Goal: Download file/media

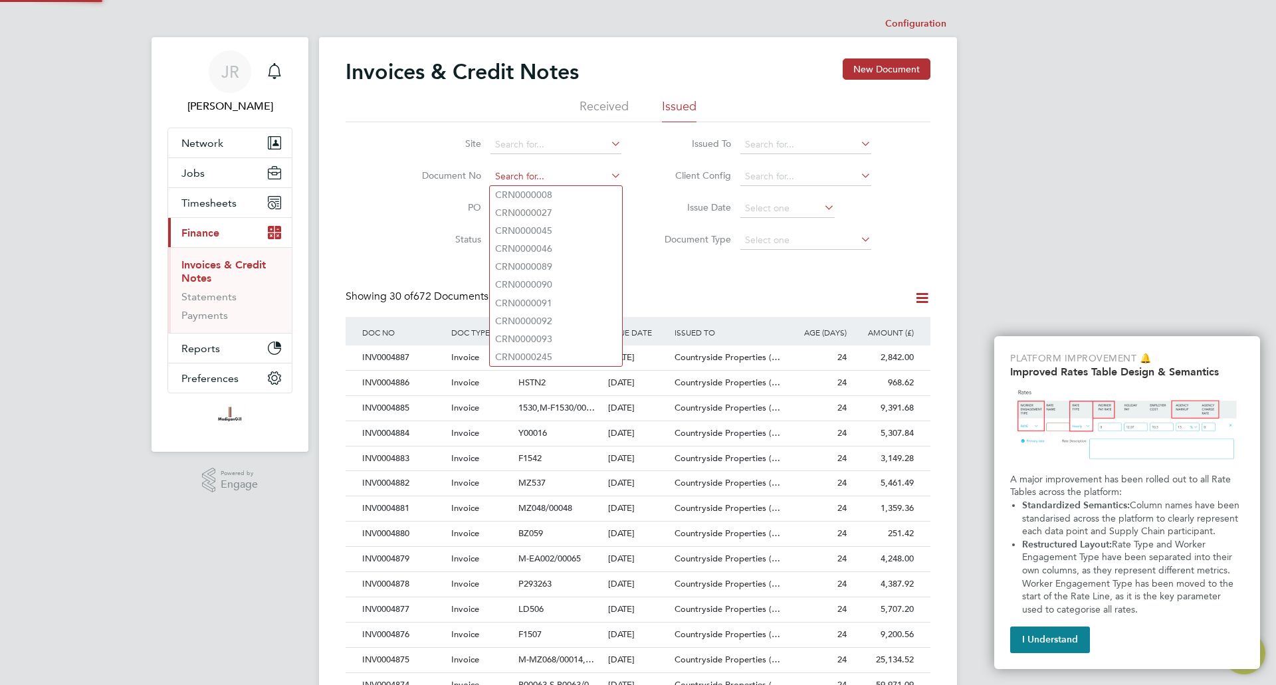
click at [527, 179] on input at bounding box center [556, 177] width 131 height 19
click at [422, 213] on label "PO" at bounding box center [443, 207] width 76 height 12
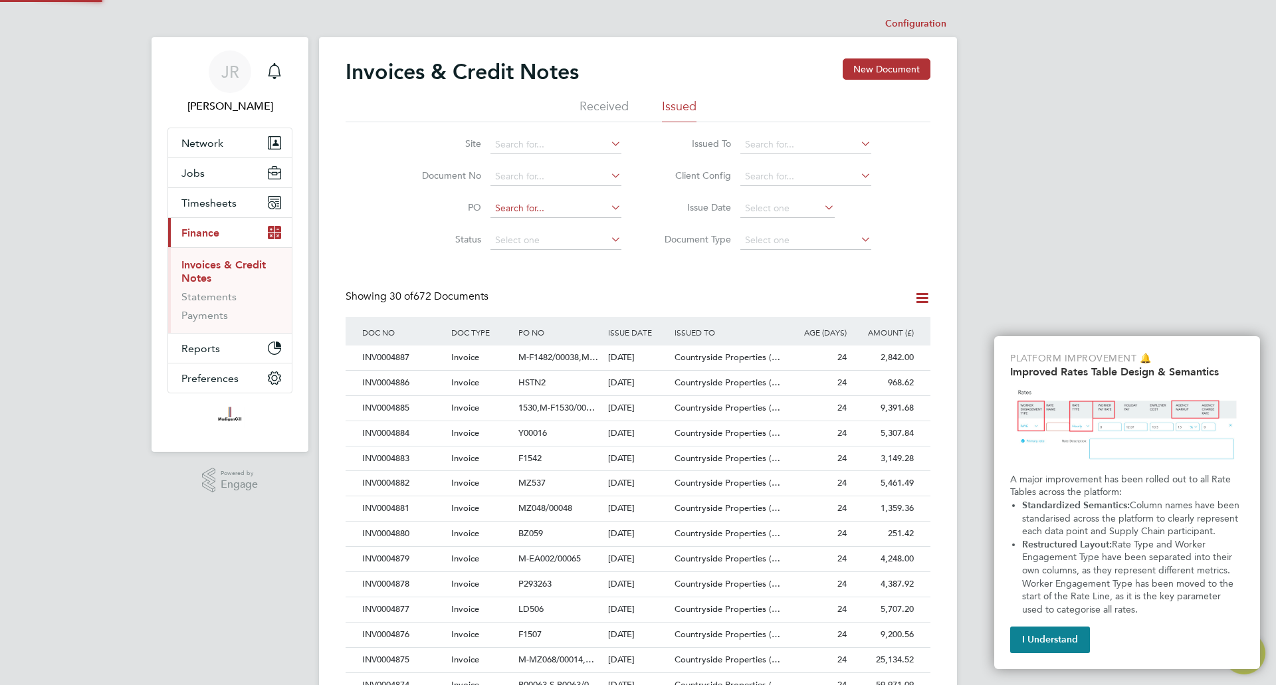
click at [495, 210] on input at bounding box center [556, 208] width 131 height 19
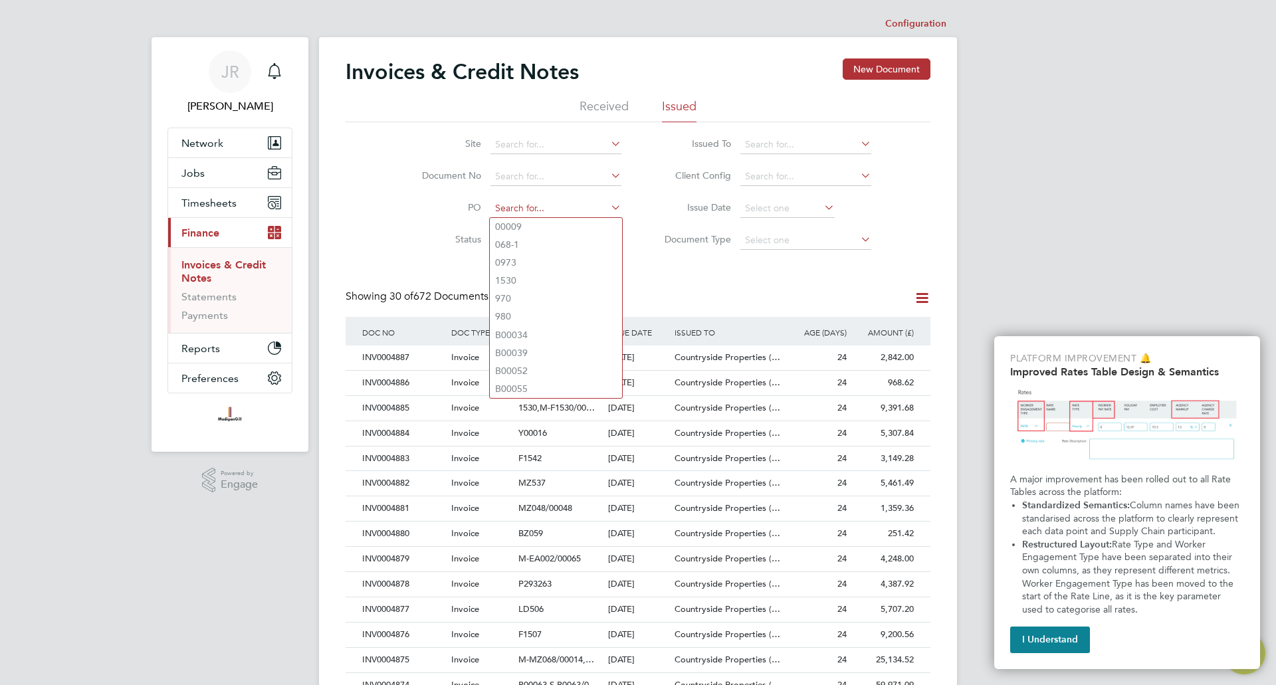
paste input "M-LC002/00001"
click at [574, 205] on input "M-LC002/00001" at bounding box center [556, 208] width 131 height 19
drag, startPoint x: 507, startPoint y: 208, endPoint x: 463, endPoint y: 214, distance: 44.3
click at [463, 214] on li "PO M-LC002/0000" at bounding box center [513, 209] width 250 height 32
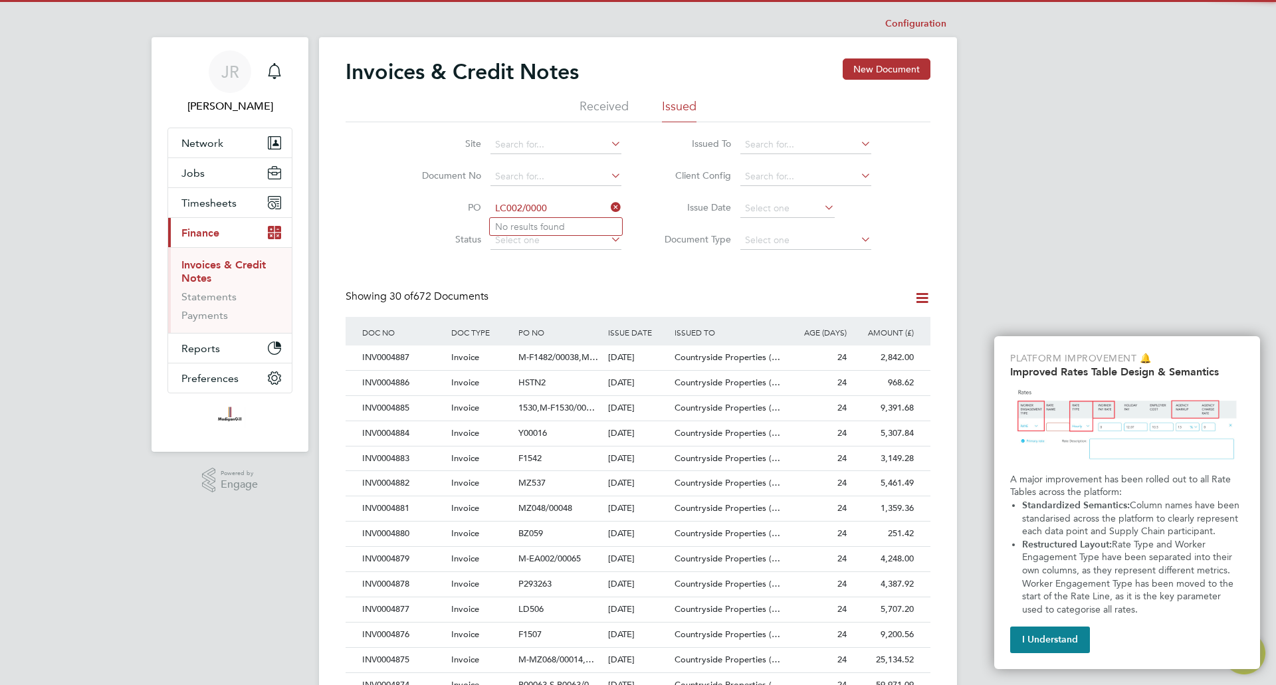
click at [552, 201] on input "LC002/0000" at bounding box center [556, 208] width 131 height 19
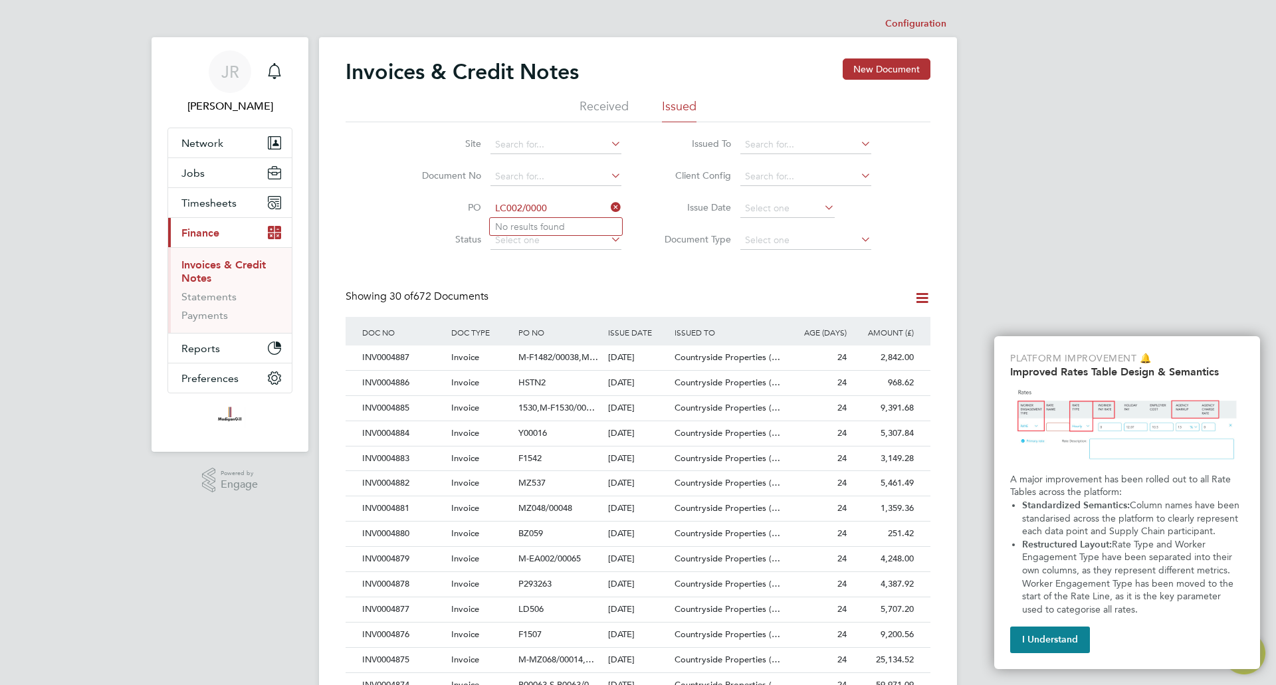
click at [513, 211] on input "LC002/0000" at bounding box center [556, 208] width 131 height 19
drag, startPoint x: 507, startPoint y: 210, endPoint x: 414, endPoint y: 221, distance: 93.0
click at [414, 221] on li "PO LC002/0000" at bounding box center [513, 209] width 250 height 32
type input "002/0000"
drag, startPoint x: 551, startPoint y: 205, endPoint x: 322, endPoint y: 217, distance: 229.0
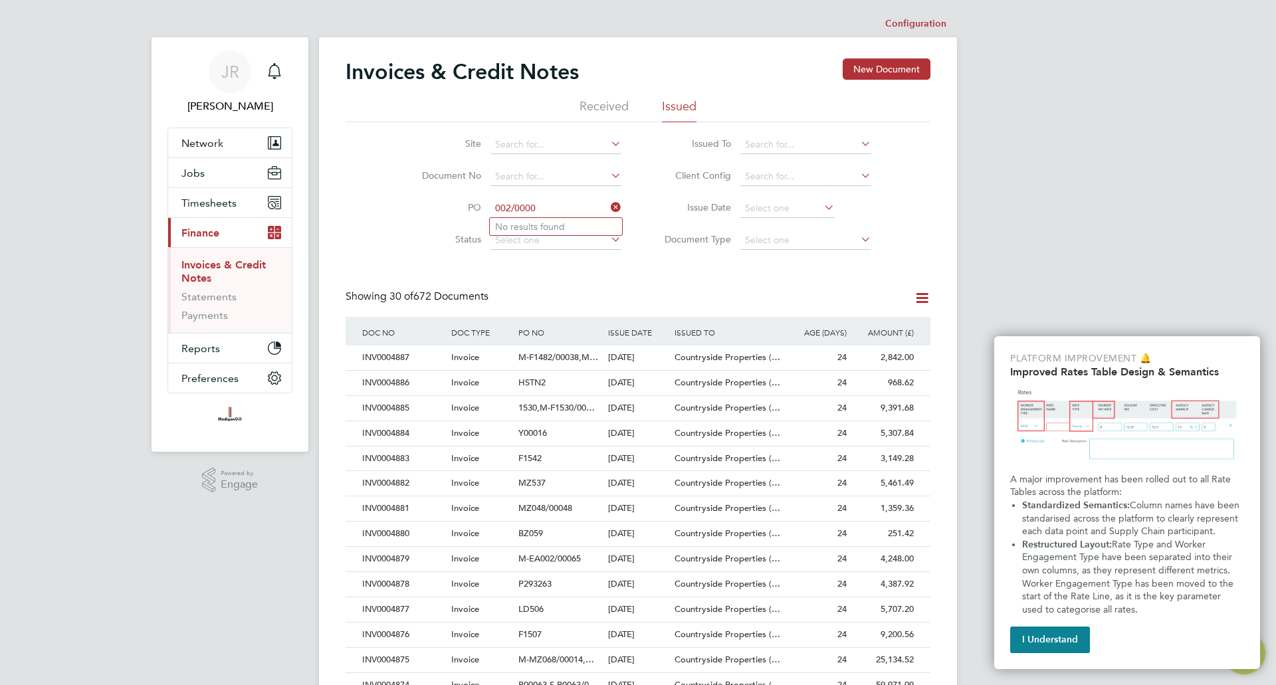
click at [322, 217] on div "Invoices & Credit Notes New Document Received Issued Site Document No PO 002/00…" at bounding box center [638, 602] width 638 height 1130
click at [713, 262] on div "Invoices & Credit Notes New Document Received Issued Site Document No PO Status…" at bounding box center [638, 593] width 585 height 1069
click at [608, 143] on icon at bounding box center [608, 143] width 0 height 19
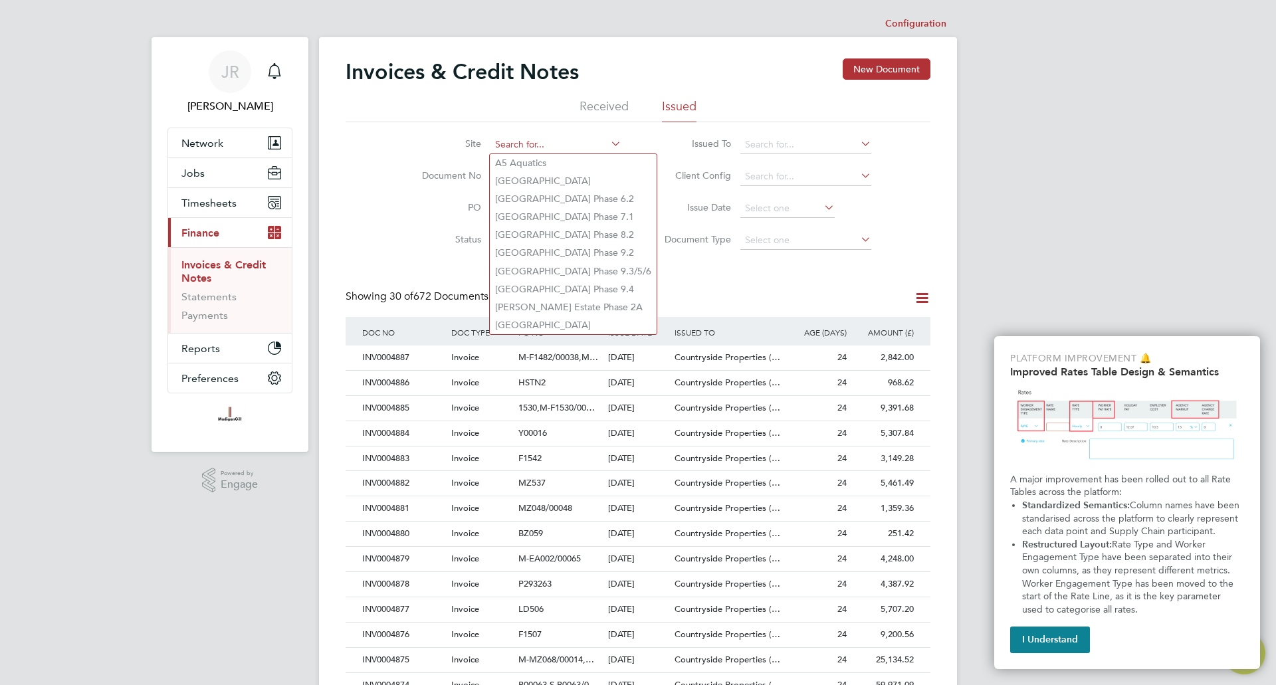
click at [542, 144] on input at bounding box center [556, 145] width 131 height 19
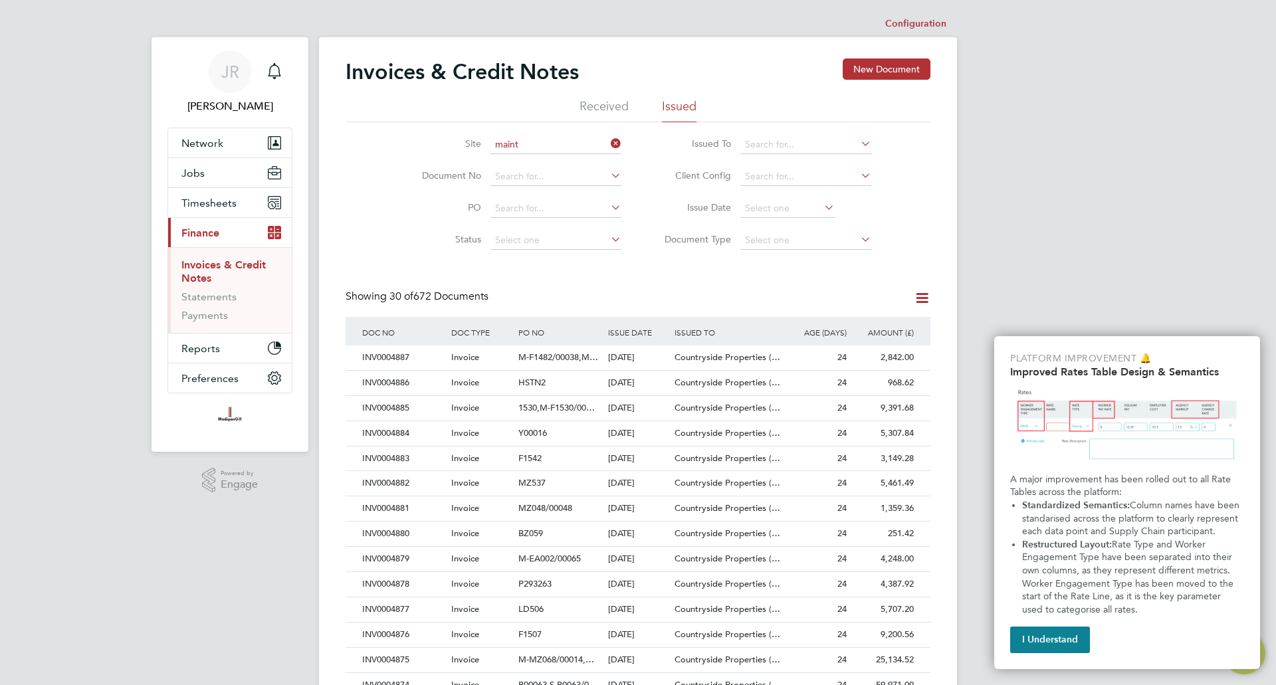
click at [577, 154] on li "New Maint enance Contracts" at bounding box center [556, 163] width 132 height 18
type input "New Maintenance Contracts"
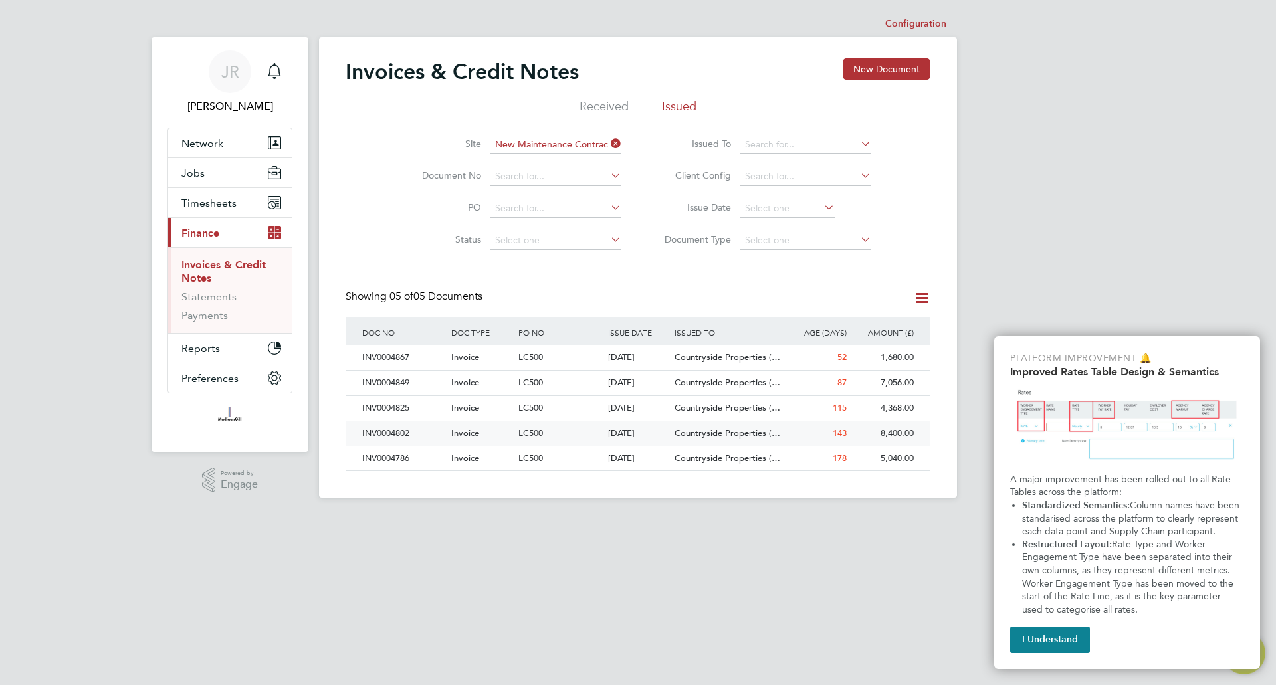
click at [399, 435] on div "INV0004802" at bounding box center [403, 434] width 89 height 25
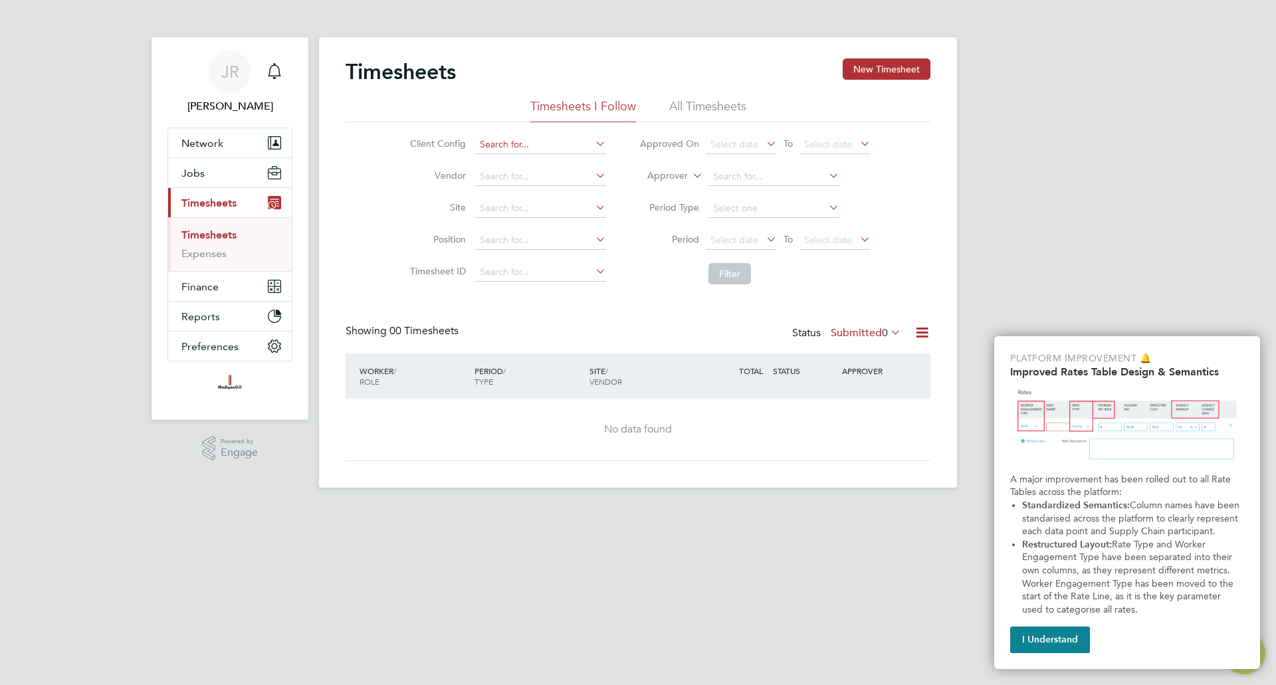
click at [533, 144] on input at bounding box center [540, 145] width 131 height 19
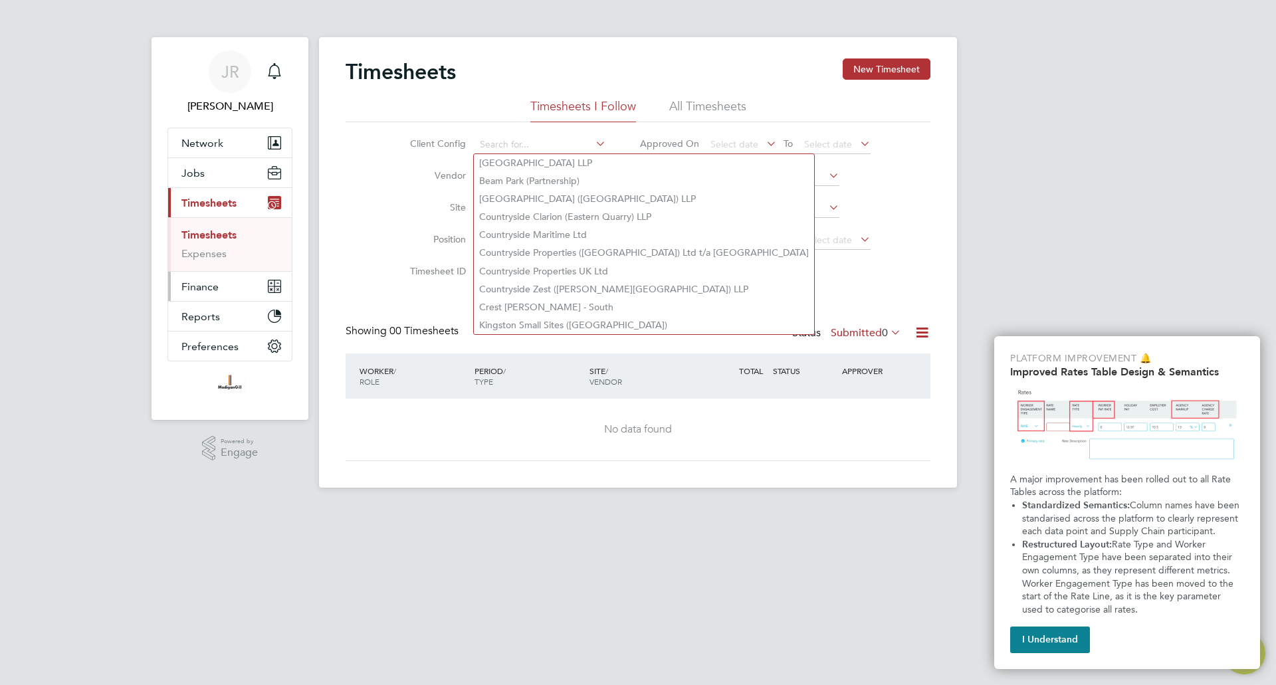
click at [210, 291] on span "Finance" at bounding box center [200, 287] width 37 height 13
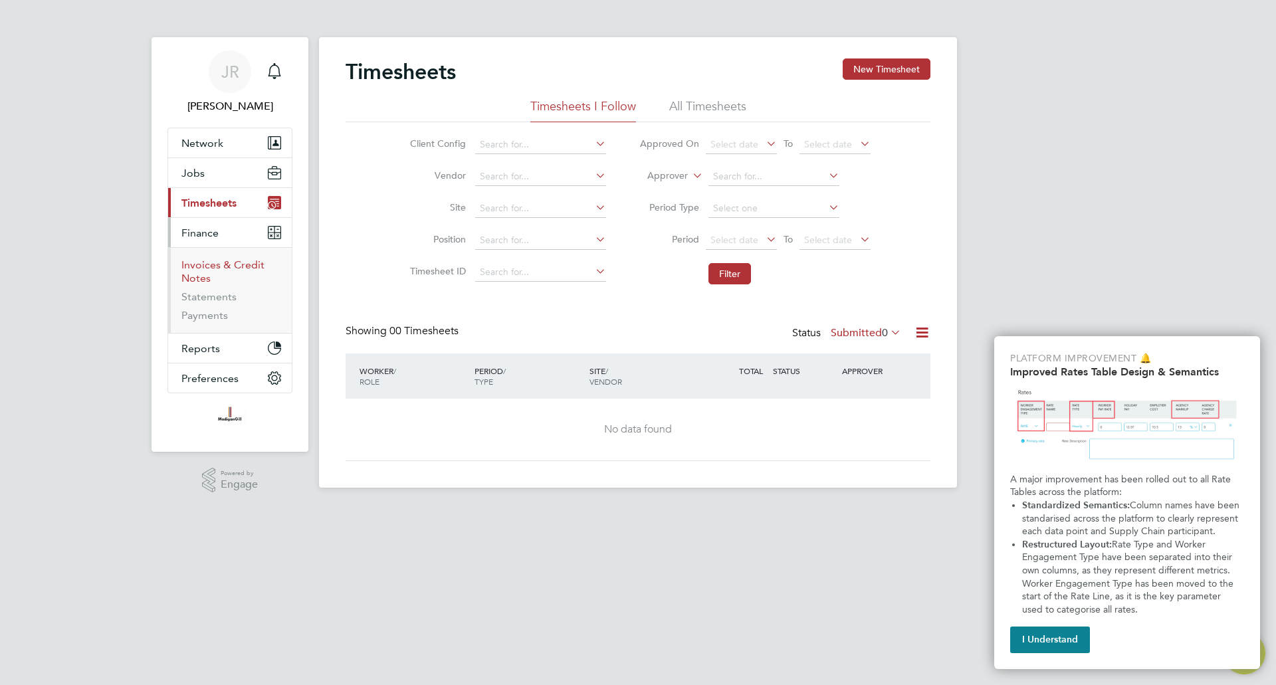
click at [223, 271] on link "Invoices & Credit Notes" at bounding box center [223, 272] width 83 height 26
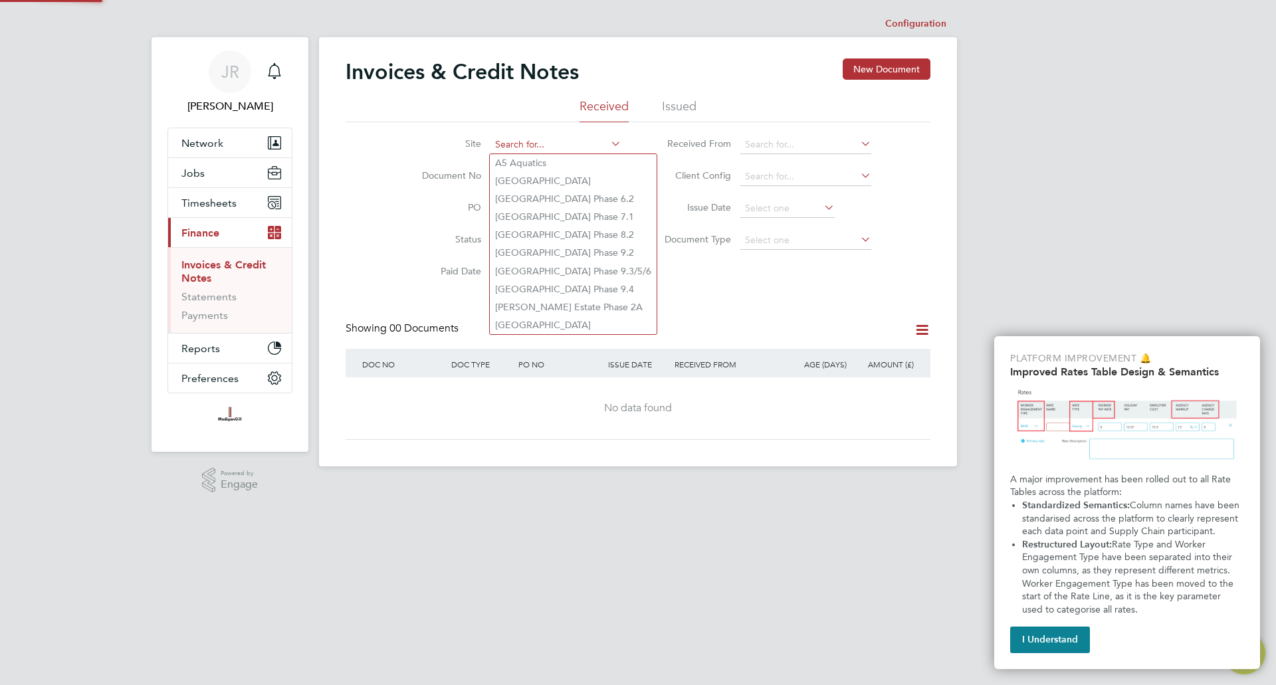
click at [534, 150] on input at bounding box center [556, 145] width 131 height 19
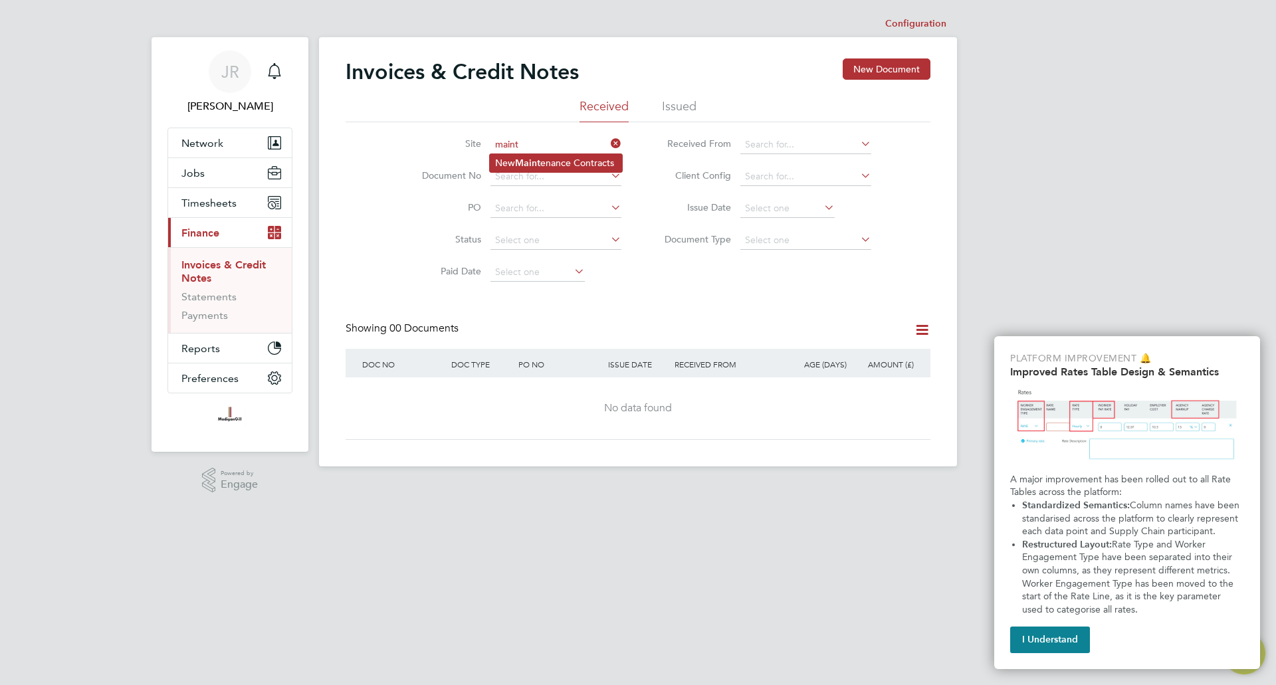
click at [545, 162] on li "New Maint enance Contracts" at bounding box center [556, 163] width 132 height 18
type input "New Maintenance Contracts"
click at [677, 109] on li "Issued" at bounding box center [679, 110] width 35 height 24
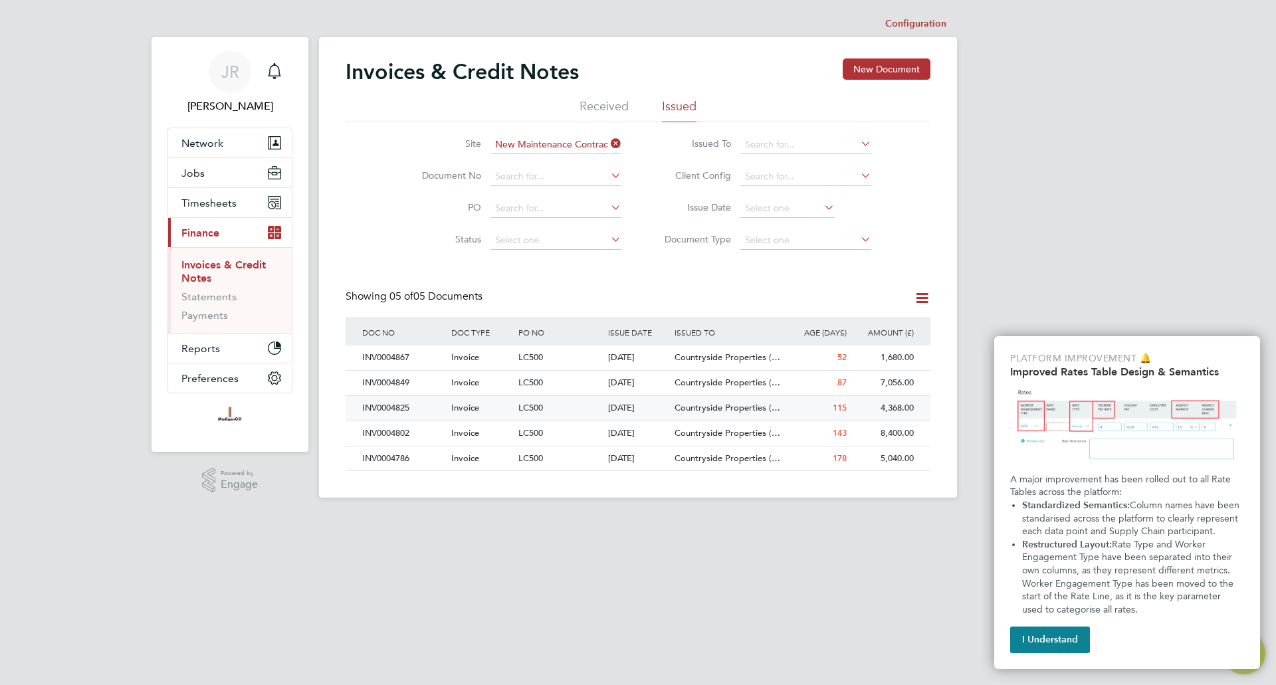
click at [394, 406] on div "INV0004825" at bounding box center [403, 408] width 89 height 25
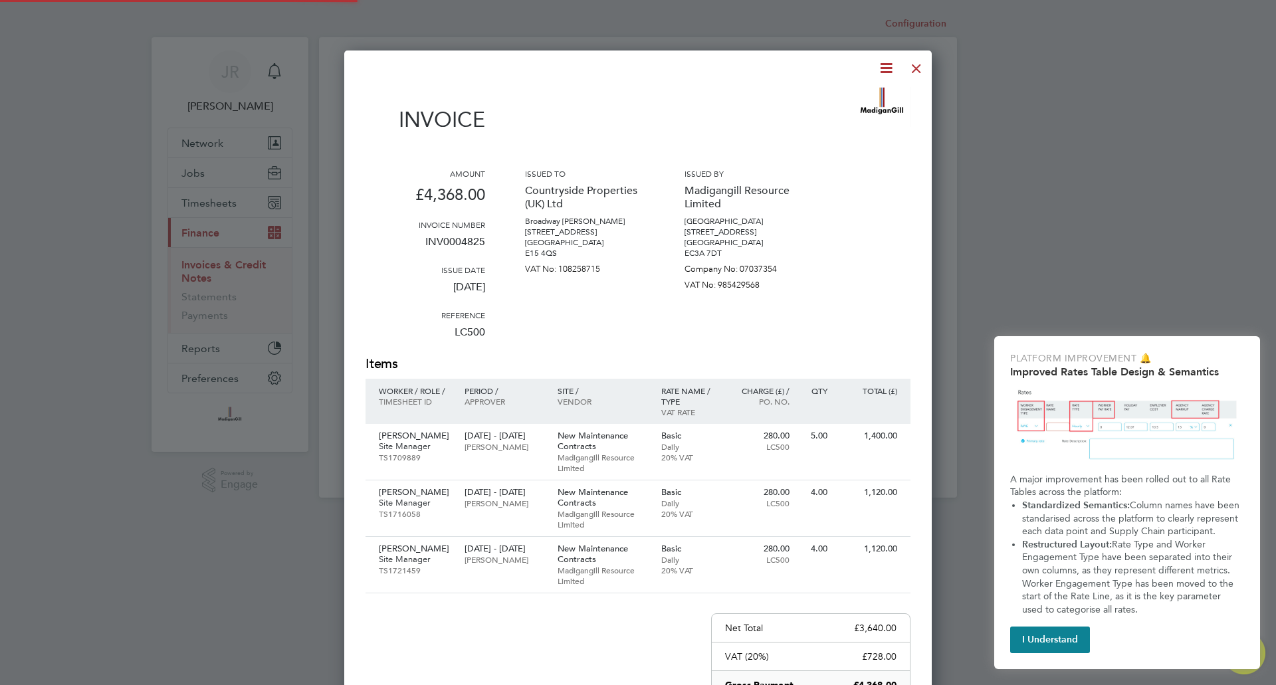
scroll to position [820, 588]
click at [880, 67] on icon at bounding box center [886, 68] width 17 height 17
click at [862, 98] on li "Download Invoice" at bounding box center [846, 99] width 92 height 19
click at [917, 66] on div at bounding box center [917, 65] width 24 height 24
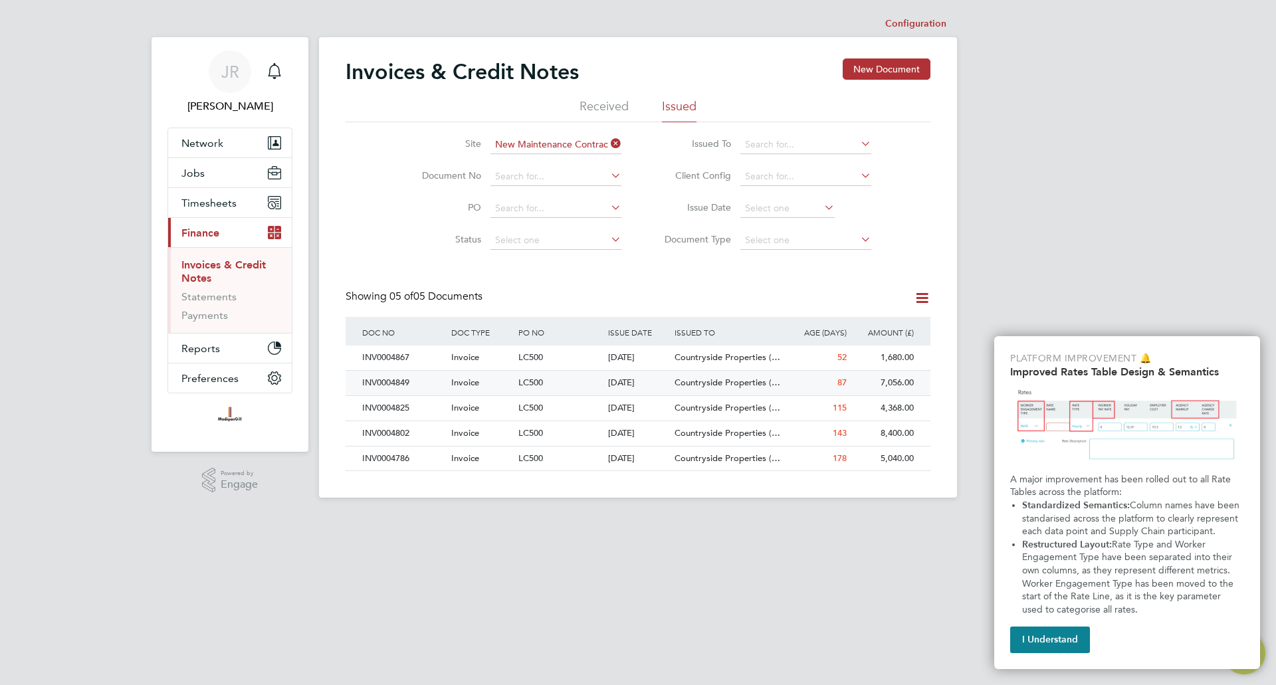
click at [398, 383] on div "INV0004849" at bounding box center [403, 383] width 89 height 25
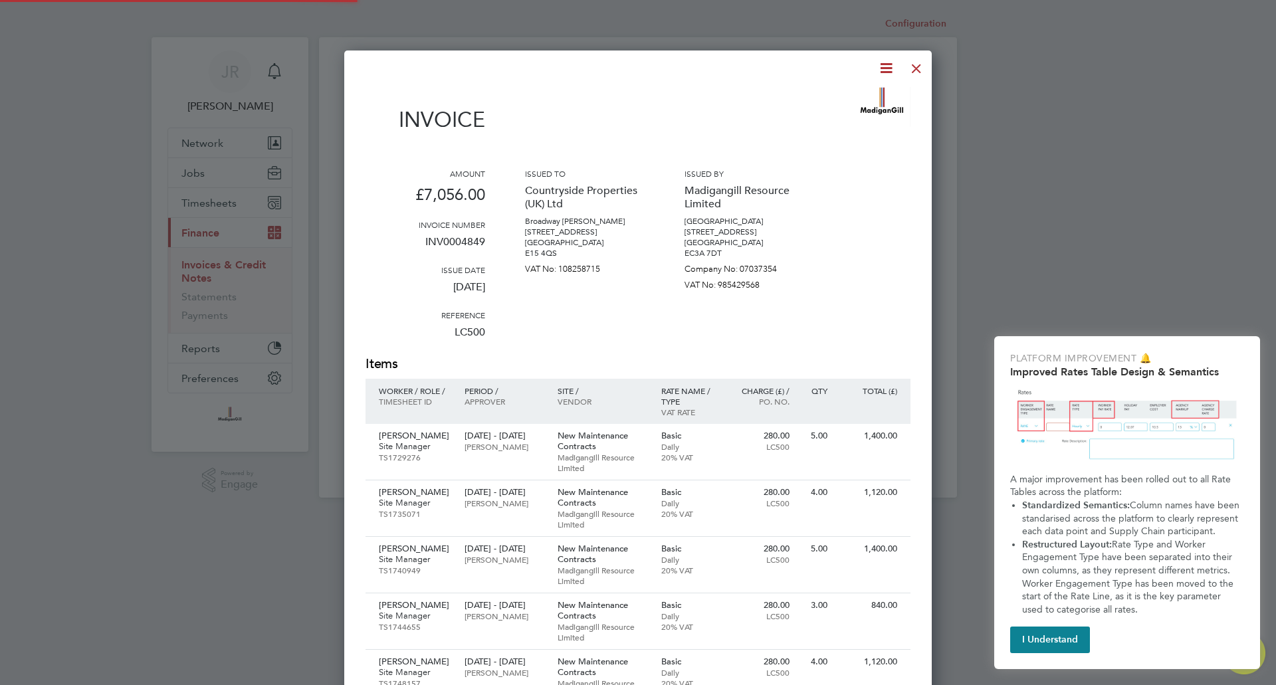
scroll to position [933, 588]
click at [888, 69] on icon at bounding box center [886, 68] width 17 height 17
click at [849, 100] on li "Download Invoice" at bounding box center [846, 99] width 92 height 19
click at [913, 61] on div at bounding box center [917, 65] width 24 height 24
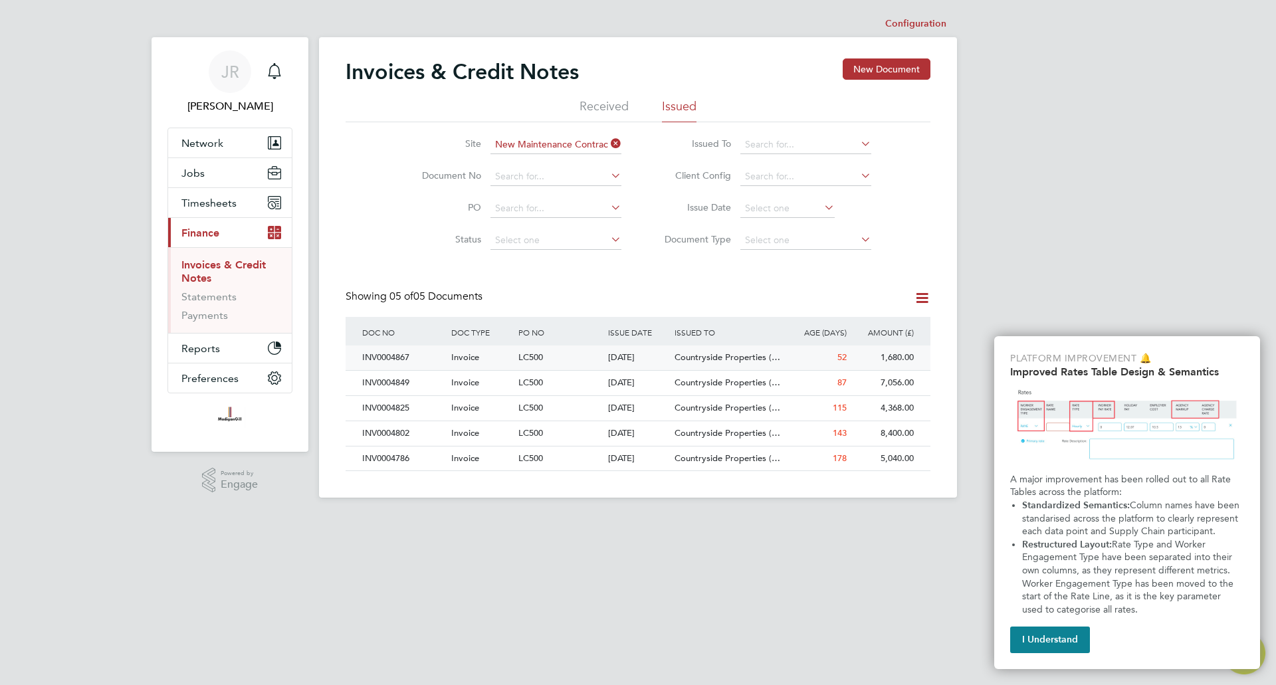
click at [368, 360] on div "INV0004867" at bounding box center [403, 358] width 89 height 25
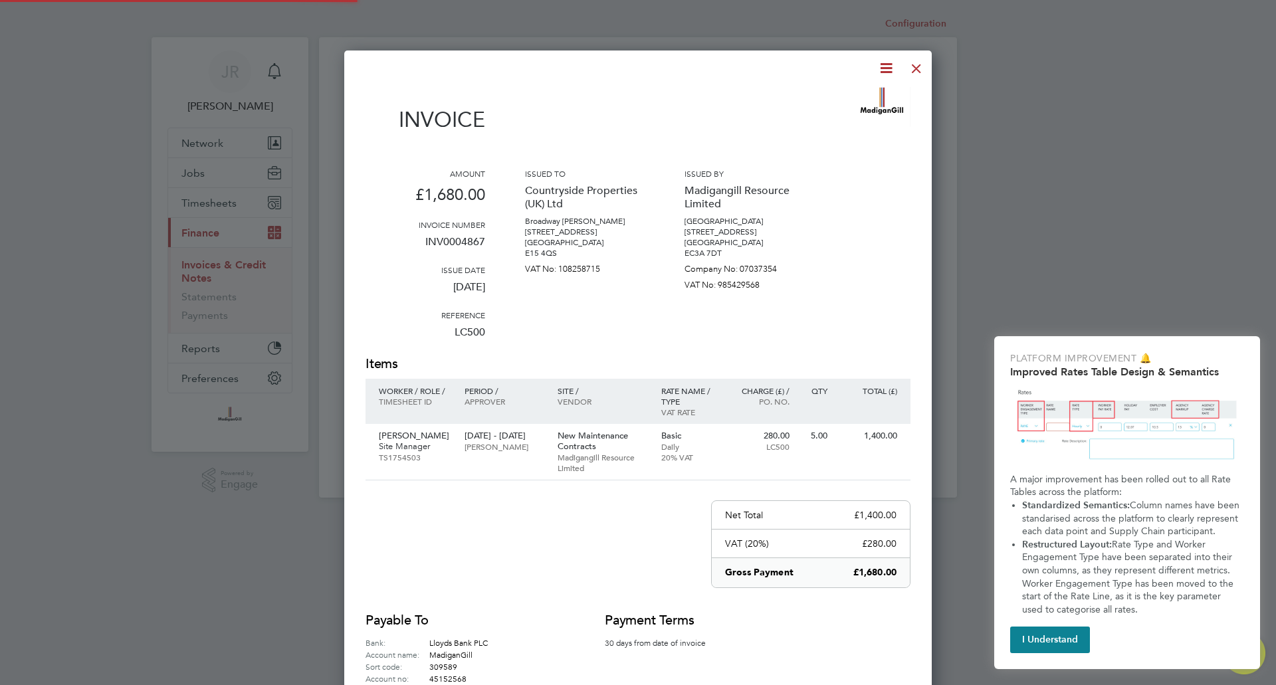
scroll to position [707, 588]
click at [886, 69] on icon at bounding box center [886, 68] width 17 height 17
click at [850, 98] on li "Download Invoice" at bounding box center [846, 99] width 92 height 19
click at [1058, 645] on button "I Understand" at bounding box center [1051, 640] width 80 height 27
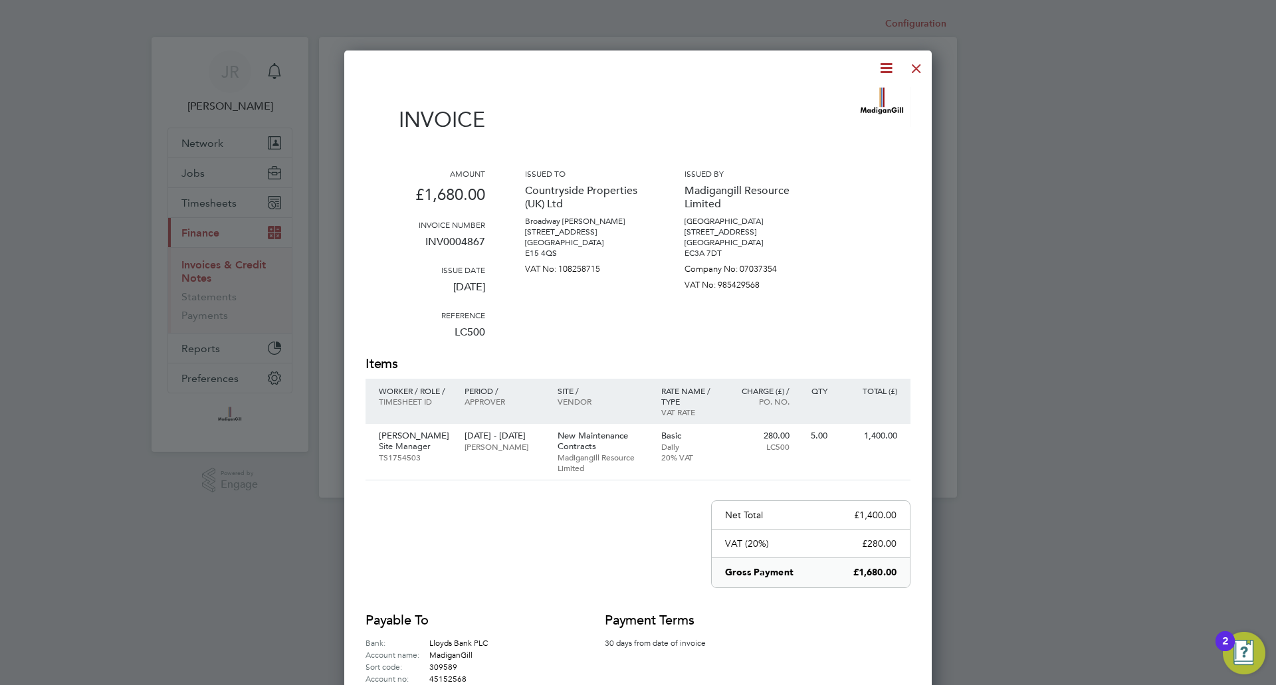
click at [787, 652] on div "Payable to Bank: Lloyds Bank PLC Account name: [GEOGRAPHIC_DATA] Sort code: 309…" at bounding box center [638, 648] width 545 height 73
click at [919, 67] on div at bounding box center [917, 65] width 24 height 24
